Goal: Task Accomplishment & Management: Manage account settings

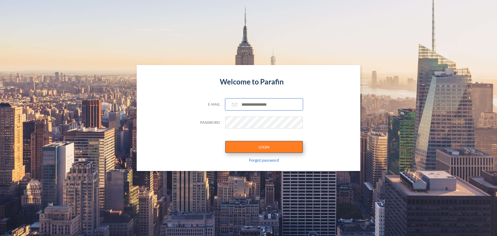
type input "**********"
click at [267, 146] on button "LOGIN" at bounding box center [264, 147] width 78 height 12
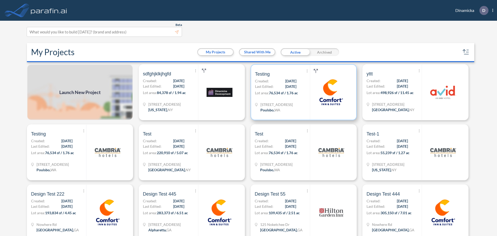
click at [325, 107] on div at bounding box center [331, 92] width 42 height 55
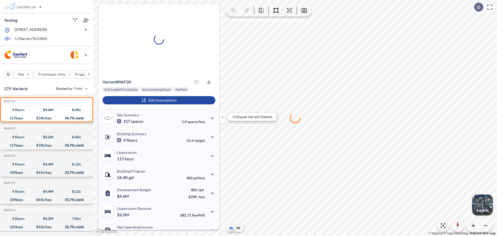
drag, startPoint x: 224, startPoint y: 119, endPoint x: 235, endPoint y: 122, distance: 11.3
click at [224, 118] on icon "button" at bounding box center [222, 117] width 6 height 6
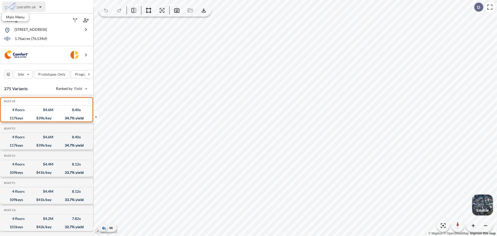
click at [35, 9] on div "button" at bounding box center [23, 7] width 43 height 10
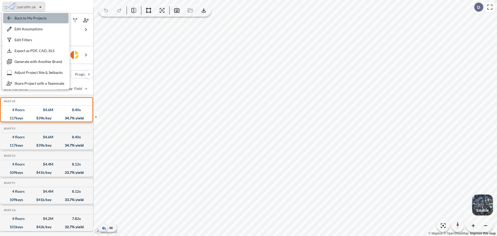
click at [28, 21] on div "button" at bounding box center [35, 18] width 65 height 10
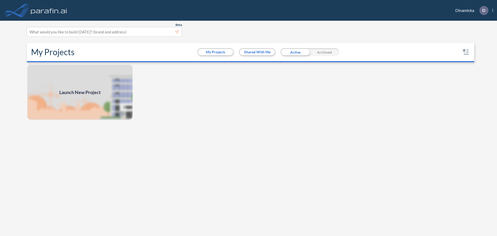
click at [491, 12] on span "D Show More Created with sketchtool. exit-to-app-button Created with Sketch. Lo…" at bounding box center [483, 10] width 19 height 9
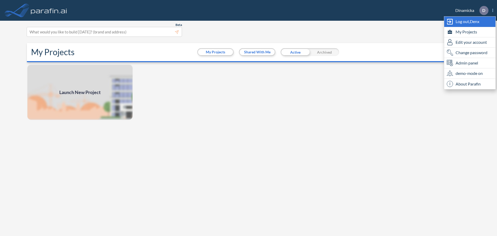
click at [465, 24] on span "Log out, Denx" at bounding box center [467, 21] width 24 height 6
